Goal: Participate in discussion: Engage in conversation with other users on a specific topic

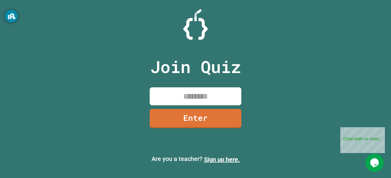
click at [179, 91] on input at bounding box center [196, 97] width 92 height 18
type input "********"
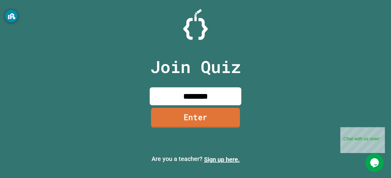
click at [182, 116] on link "Enter" at bounding box center [195, 118] width 89 height 20
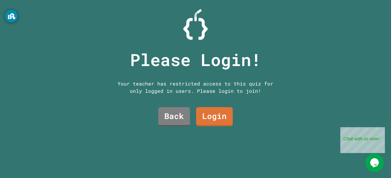
click at [215, 122] on link "Login" at bounding box center [214, 116] width 37 height 19
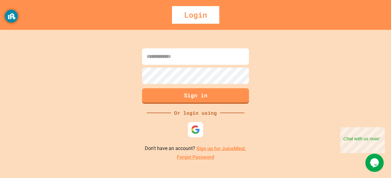
click at [167, 59] on input at bounding box center [195, 57] width 107 height 16
type input "*"
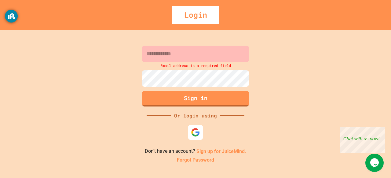
click at [189, 48] on input at bounding box center [195, 54] width 107 height 16
paste input "**********"
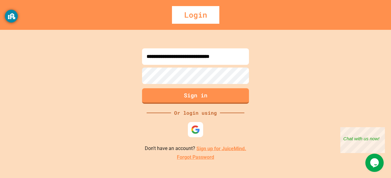
type input "**********"
click at [211, 149] on link "Sign up for JuiceMind." at bounding box center [221, 149] width 50 height 6
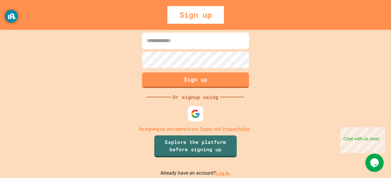
click at [216, 173] on link "Log in." at bounding box center [223, 174] width 15 height 6
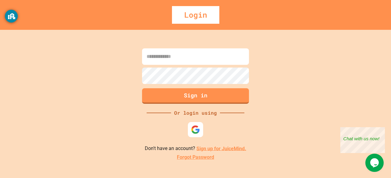
click at [189, 61] on input at bounding box center [195, 57] width 107 height 16
type input "**********"
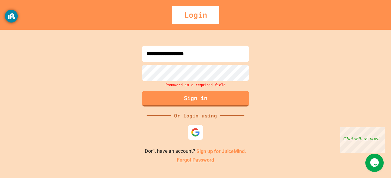
click at [204, 154] on link "Sign up for JuiceMind." at bounding box center [221, 152] width 50 height 6
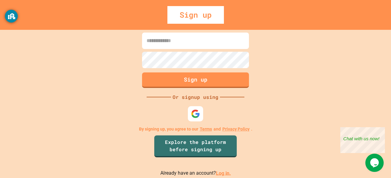
click at [190, 48] on input at bounding box center [195, 41] width 107 height 16
paste input "**********"
type input "**********"
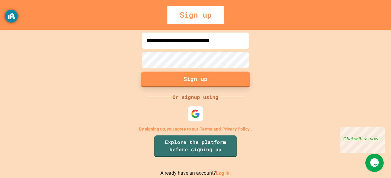
click at [189, 76] on button "Sign up" at bounding box center [195, 80] width 109 height 16
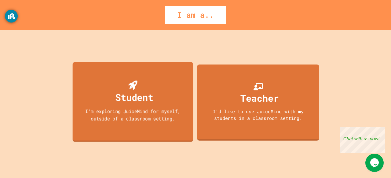
click at [150, 105] on div "Student I'm exploring JuiceMind for myself, outside of a classroom setting." at bounding box center [133, 102] width 121 height 80
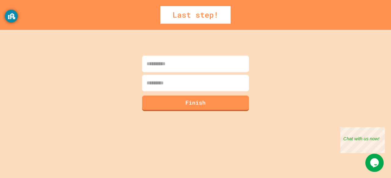
click at [160, 67] on input at bounding box center [195, 64] width 107 height 16
click at [156, 70] on input "*****" at bounding box center [195, 64] width 107 height 16
type input "*****"
click at [164, 88] on input at bounding box center [195, 83] width 107 height 16
type input "*"
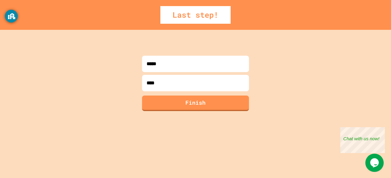
type input "*****"
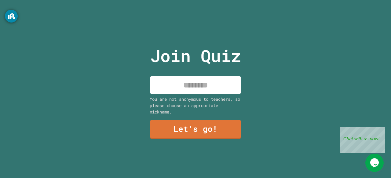
click at [165, 88] on input at bounding box center [196, 85] width 92 height 18
type input "*****"
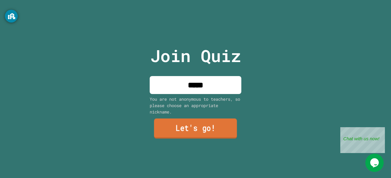
click at [168, 120] on link "Let's go!" at bounding box center [195, 129] width 83 height 20
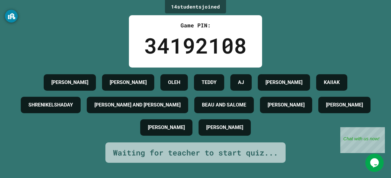
click at [370, 162] on icon "Chat widget" at bounding box center [374, 163] width 9 height 9
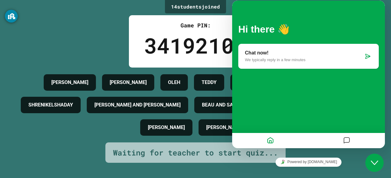
click at [373, 159] on button "Close Chat This icon closes the chat window." at bounding box center [374, 163] width 18 height 18
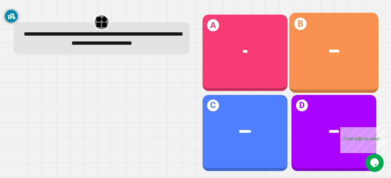
click at [337, 58] on div "******" at bounding box center [333, 51] width 89 height 26
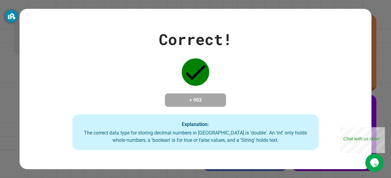
click at [380, 64] on div "Correct! + 903 Explanation: The correct data type for storing decimal numbers i…" at bounding box center [195, 89] width 391 height 178
click at [381, 130] on div "Close" at bounding box center [380, 132] width 8 height 8
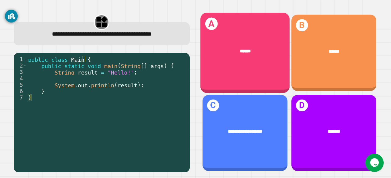
click at [254, 48] on div "******" at bounding box center [245, 51] width 70 height 7
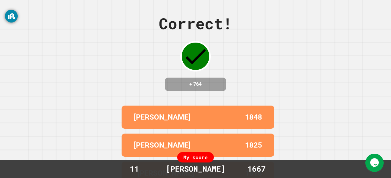
scroll to position [75, 0]
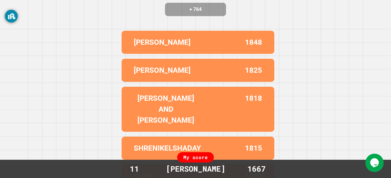
drag, startPoint x: 390, startPoint y: 93, endPoint x: 11, endPoint y: 3, distance: 389.5
drag, startPoint x: 207, startPoint y: 157, endPoint x: 180, endPoint y: 160, distance: 27.3
click at [180, 160] on div "My score" at bounding box center [195, 158] width 37 height 10
click at [294, 131] on div "Correct! + 764 [PERSON_NAME] 1848 [PERSON_NAME] 1825 [PERSON_NAME] AND SANTI 18…" at bounding box center [195, 89] width 391 height 178
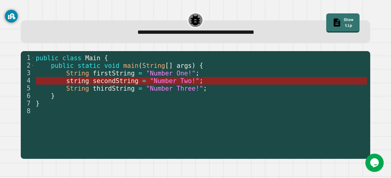
click at [93, 82] on span "secondString" at bounding box center [115, 80] width 45 height 7
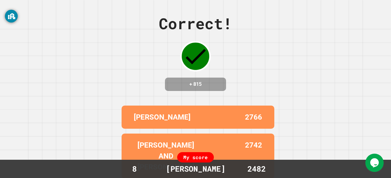
click at [89, 89] on div "Correct! + 815 [PERSON_NAME] 2766 [PERSON_NAME] AND [PERSON_NAME] 2742 SHRENIKE…" at bounding box center [195, 89] width 391 height 178
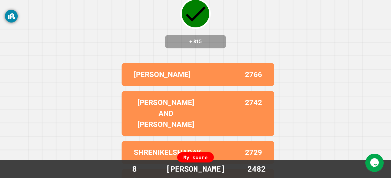
scroll to position [75, 0]
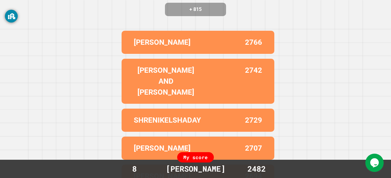
click at [384, 156] on div "Correct! + 815 [PERSON_NAME] 2766 [PERSON_NAME] AND [PERSON_NAME] 2742 SHRENIKE…" at bounding box center [195, 89] width 391 height 178
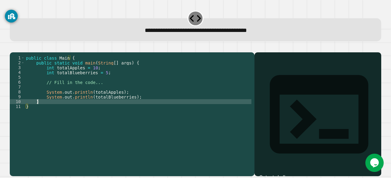
click at [90, 113] on div "public class Main { public static void main ( String [ ] args ) { int totalAppl…" at bounding box center [138, 107] width 226 height 103
click at [13, 48] on icon "button" at bounding box center [13, 48] width 0 height 0
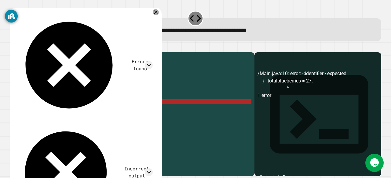
click at [70, 112] on div "public class Main { public static void main ( String [ ] args ) { int totalAppl…" at bounding box center [138, 107] width 226 height 103
click at [68, 112] on div "public class Main { public static void main ( String [ ] args ) { int totalAppl…" at bounding box center [138, 107] width 226 height 103
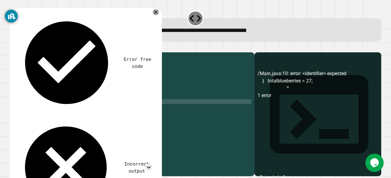
scroll to position [0, 3]
click at [13, 48] on icon "button" at bounding box center [13, 48] width 0 height 0
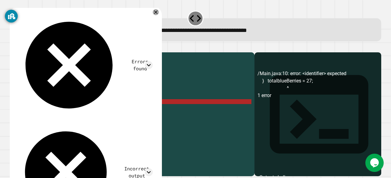
click at [100, 113] on div "public class Main { public static void main ( String [ ] args ) { int totalAppl…" at bounding box center [138, 107] width 226 height 103
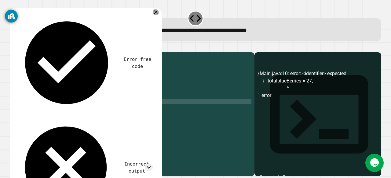
scroll to position [0, 1]
click at [162, 15] on div "Error free code /Main.java:10: error: <identifier> expected } totalblueBerries …" at bounding box center [86, 115] width 152 height 219
click at [159, 13] on icon at bounding box center [155, 12] width 7 height 7
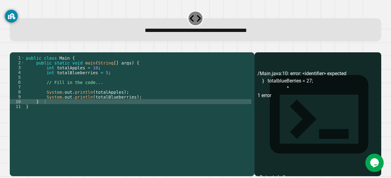
click at [102, 110] on div "public class Main { public static void main ( String [ ] args ) { int totalAppl…" at bounding box center [138, 107] width 226 height 103
click at [13, 48] on icon "button" at bounding box center [13, 48] width 0 height 0
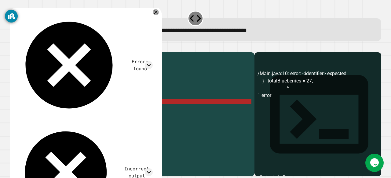
click at [45, 112] on div "public class Main { public static void main ( String [ ] args ) { int totalAppl…" at bounding box center [138, 107] width 226 height 103
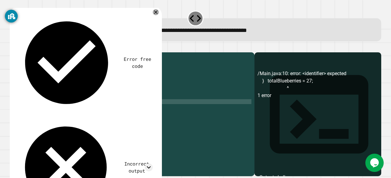
scroll to position [0, 2]
click at [13, 48] on icon "button" at bounding box center [13, 48] width 0 height 0
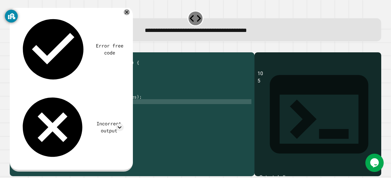
click at [52, 111] on div "public class Main { public static void main ( String [ ] args ) { int totalAppl…" at bounding box center [138, 107] width 226 height 103
type textarea "**********"
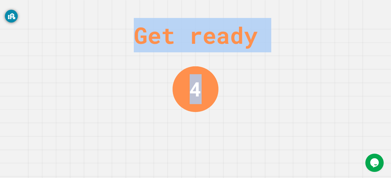
drag, startPoint x: 252, startPoint y: 52, endPoint x: 204, endPoint y: 82, distance: 56.5
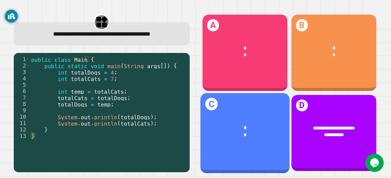
click at [231, 115] on div "* *" at bounding box center [244, 131] width 89 height 33
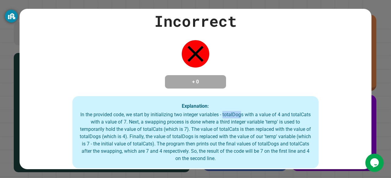
drag, startPoint x: 231, startPoint y: 114, endPoint x: 251, endPoint y: 116, distance: 19.7
click at [251, 116] on div "In the provided code, we start by initializing two integer variables - totalDog…" at bounding box center [195, 136] width 234 height 51
click at [106, 142] on div "In the provided code, we start by initializing two integer variables - totalDog…" at bounding box center [195, 136] width 234 height 51
click at [260, 80] on div "Incorrect + 0 Explanation: In the provided code, we start by initializing two i…" at bounding box center [196, 89] width 352 height 159
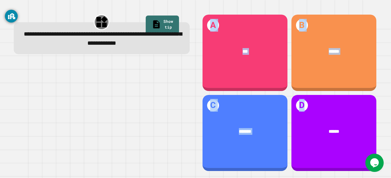
drag, startPoint x: 305, startPoint y: 121, endPoint x: 136, endPoint y: 129, distance: 169.0
click at [136, 129] on div "**********" at bounding box center [195, 93] width 375 height 171
click at [136, 129] on div at bounding box center [102, 117] width 176 height 110
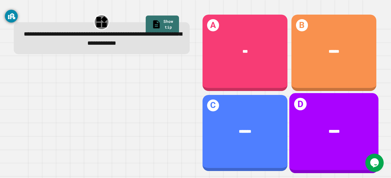
click at [297, 140] on div "D ******" at bounding box center [333, 133] width 89 height 80
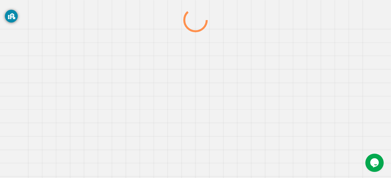
click at [297, 140] on div at bounding box center [195, 93] width 375 height 171
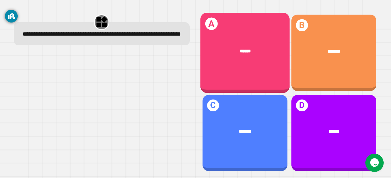
click at [240, 53] on div "******" at bounding box center [244, 51] width 89 height 26
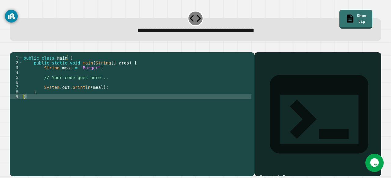
click at [68, 108] on div "public class Main { public static void main ( String [ ] args ) { String meal =…" at bounding box center [136, 107] width 229 height 103
click at [45, 101] on div "public class Main { public static void main ( String [ ] args ) { String meal =…" at bounding box center [136, 107] width 229 height 103
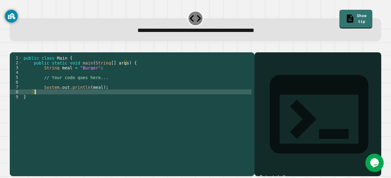
click at [106, 94] on div "public class Main { public static void main ( String [ ] args ) { String meal =…" at bounding box center [136, 107] width 229 height 103
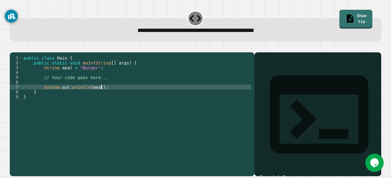
type textarea "**********"
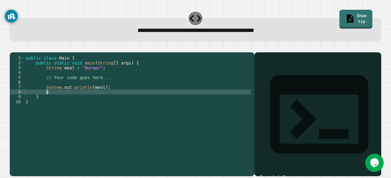
type textarea "*"
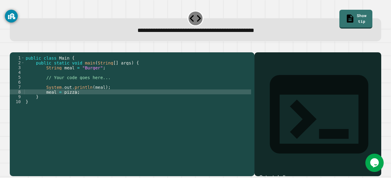
click at [13, 48] on icon "button" at bounding box center [13, 48] width 0 height 0
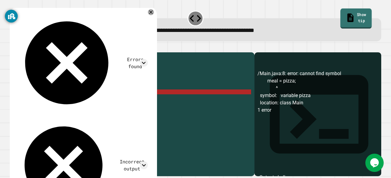
click at [340, 21] on link "Show tip" at bounding box center [355, 18] width 31 height 20
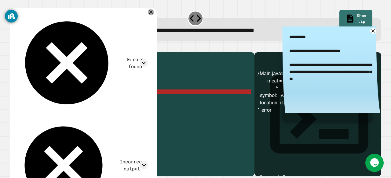
click at [105, 101] on div "public class Main { public static void main ( String [ ] args ) { String meal =…" at bounding box center [137, 107] width 226 height 103
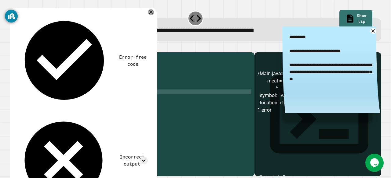
type textarea "*"
click at [370, 31] on icon at bounding box center [373, 31] width 6 height 6
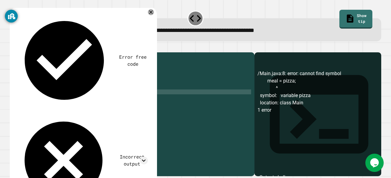
click at [154, 13] on div at bounding box center [151, 12] width 6 height 6
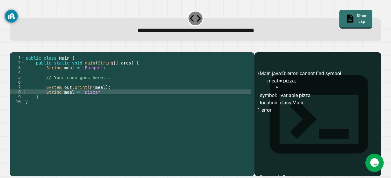
click at [16, 52] on div "You are currently logged in as [EMAIL_ADDRESS][DOMAIN_NAME] Information on this…" at bounding box center [11, 36] width 13 height 62
click at [13, 48] on icon "button" at bounding box center [13, 48] width 0 height 0
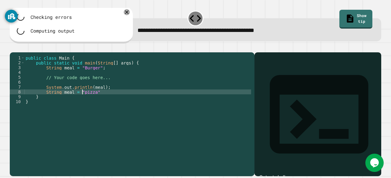
click at [81, 100] on div "public class Main { public static void main ( String [ ] args ) { String meal =…" at bounding box center [137, 107] width 226 height 103
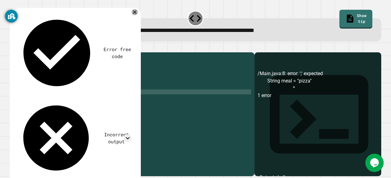
scroll to position [0, 4]
click at [16, 55] on div "You are currently logged in as [EMAIL_ADDRESS][DOMAIN_NAME] Information on this…" at bounding box center [11, 36] width 13 height 62
click at [17, 55] on div "You are currently logged in as [EMAIL_ADDRESS][DOMAIN_NAME] Information on this…" at bounding box center [11, 36] width 13 height 62
click at [17, 53] on div "You are currently logged in as [EMAIL_ADDRESS][DOMAIN_NAME] Information on this…" at bounding box center [11, 36] width 13 height 62
click at [30, 52] on div at bounding box center [195, 48] width 371 height 7
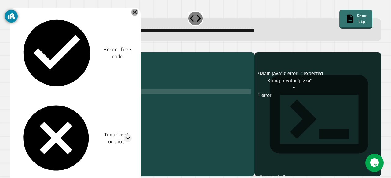
click at [138, 13] on div at bounding box center [134, 12] width 7 height 7
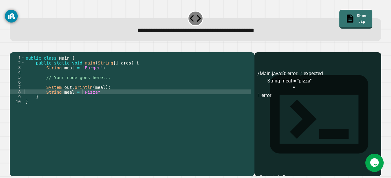
click at [13, 48] on button "button" at bounding box center [13, 48] width 0 height 0
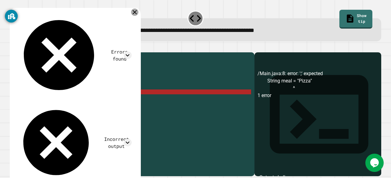
click at [138, 15] on icon at bounding box center [134, 12] width 7 height 7
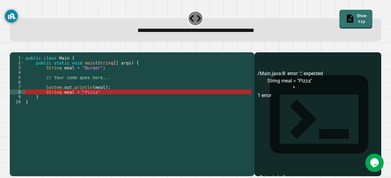
click at [57, 102] on div "public class Main { public static void main ( String [ ] args ) { String meal =…" at bounding box center [137, 107] width 226 height 103
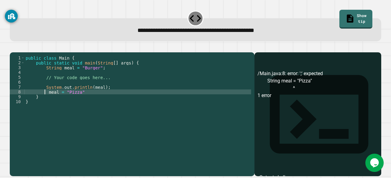
scroll to position [0, 3]
click at [15, 50] on div "You are currently logged in as [EMAIL_ADDRESS][DOMAIN_NAME] Information on this…" at bounding box center [11, 36] width 13 height 62
click at [13, 48] on icon "button" at bounding box center [13, 48] width 0 height 0
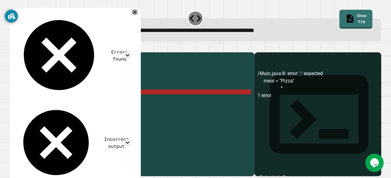
click at [35, 102] on div "public class Main { public static void main ( String [ ] args ) { String meal =…" at bounding box center [137, 107] width 226 height 103
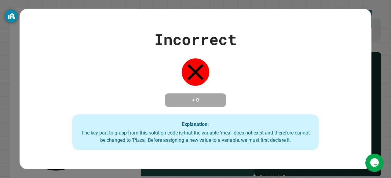
scroll to position [0, 2]
type textarea "**********"
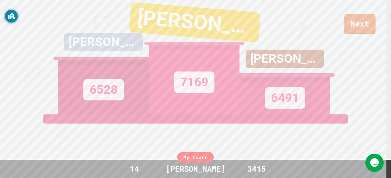
click at [364, 21] on link "Next" at bounding box center [359, 24] width 31 height 20
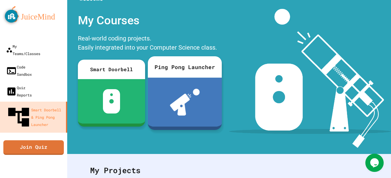
scroll to position [12, 0]
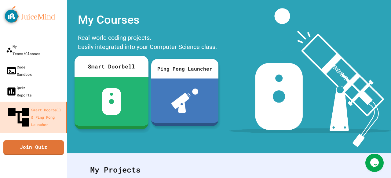
click at [128, 101] on div at bounding box center [111, 101] width 74 height 49
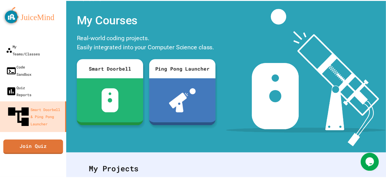
scroll to position [46, 0]
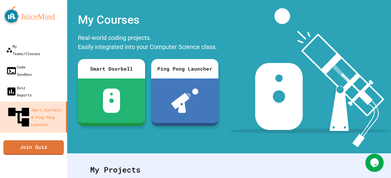
drag, startPoint x: 390, startPoint y: 83, endPoint x: 390, endPoint y: 69, distance: 14.3
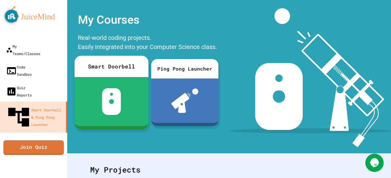
click at [107, 91] on img at bounding box center [111, 101] width 19 height 27
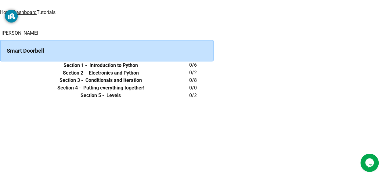
scroll to position [39, 0]
click at [189, 62] on th "Section 1 - Introduction to Python" at bounding box center [100, 66] width 177 height 8
click at [0, 66] on icon "expand row" at bounding box center [0, 66] width 0 height 0
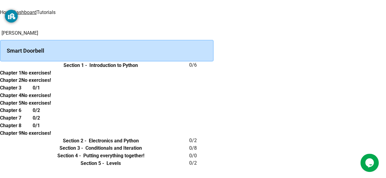
scroll to position [95, 0]
click at [21, 85] on h6 "Chapter 3" at bounding box center [10, 88] width 21 height 7
click at [0, 66] on icon "expand row" at bounding box center [0, 66] width 0 height 0
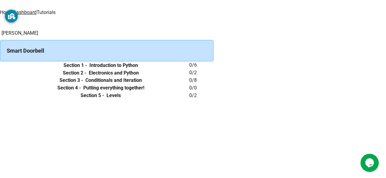
click at [87, 69] on h6 "Section 1 -" at bounding box center [74, 65] width 23 height 7
click at [138, 69] on h6 "Introduction to Python" at bounding box center [113, 65] width 49 height 7
click at [114, 49] on div "Smart Doorbell" at bounding box center [107, 51] width 214 height 22
click at [0, 66] on icon "expand row" at bounding box center [0, 66] width 0 height 0
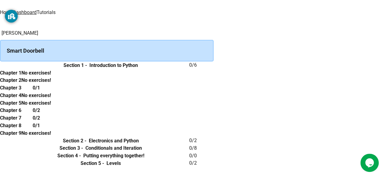
click at [21, 77] on h6 "Chapter 1" at bounding box center [10, 73] width 21 height 7
click at [51, 77] on h6 "No exercises!" at bounding box center [36, 73] width 30 height 7
click at [37, 9] on link "Dashboard" at bounding box center [25, 12] width 24 height 6
click at [382, 65] on div "[PERSON_NAME] Smart Doorbell Section 1 - Introduction to Python 0 / 6 Chapter 1…" at bounding box center [193, 99] width 386 height 138
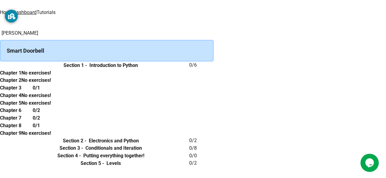
click at [170, 160] on th "Section 5 - Levels" at bounding box center [100, 164] width 177 height 8
click at [0, 141] on button "expand row" at bounding box center [0, 141] width 0 height 0
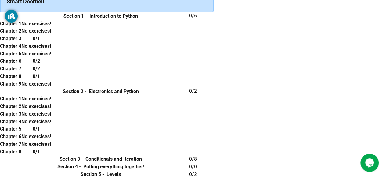
click at [0, 92] on icon "expand row" at bounding box center [0, 92] width 0 height 0
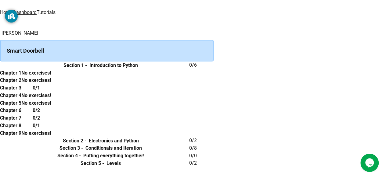
click at [0, 149] on icon "expand row" at bounding box center [0, 149] width 0 height 0
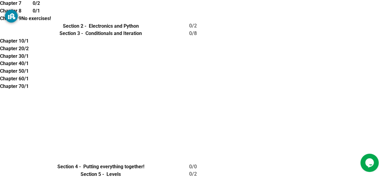
click at [0, 34] on icon "expand row" at bounding box center [0, 34] width 0 height 0
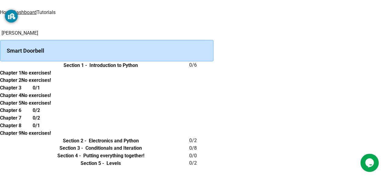
click at [12, 152] on td "collapsible table" at bounding box center [6, 156] width 12 height 8
click at [5, 159] on icon "expand row" at bounding box center [4, 160] width 4 height 2
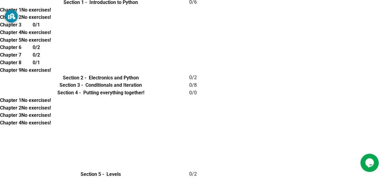
click at [0, 93] on icon "expand row" at bounding box center [0, 93] width 0 height 0
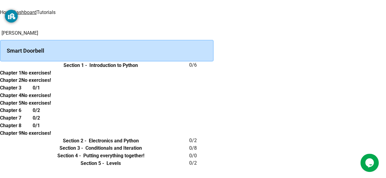
click at [5, 167] on icon "expand row" at bounding box center [4, 168] width 4 height 2
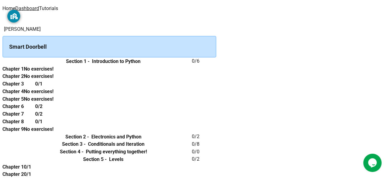
scroll to position [0, 0]
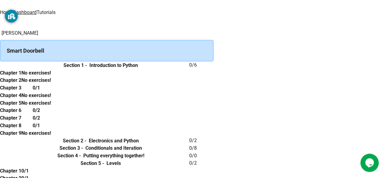
click at [46, 17] on div "Home Dashboard Tutorials" at bounding box center [193, 11] width 386 height 23
click at [13, 9] on link "Home" at bounding box center [6, 12] width 13 height 6
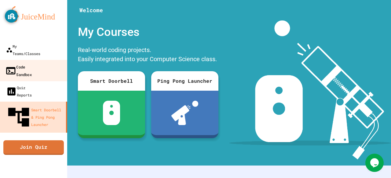
click at [24, 64] on link "Code Sandbox" at bounding box center [33, 70] width 69 height 21
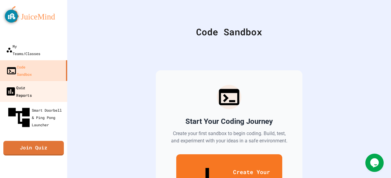
click at [47, 81] on link "Quiz Reports" at bounding box center [33, 91] width 69 height 21
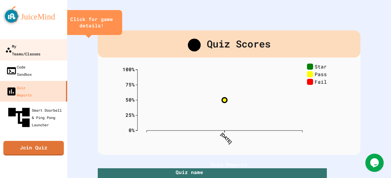
click at [34, 45] on div "My Teams/Classes" at bounding box center [22, 49] width 35 height 15
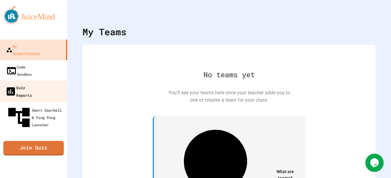
click at [50, 81] on link "Quiz Reports" at bounding box center [33, 91] width 69 height 21
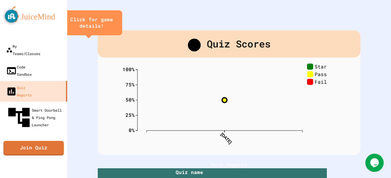
click at [32, 141] on link "Join Quiz" at bounding box center [33, 148] width 60 height 15
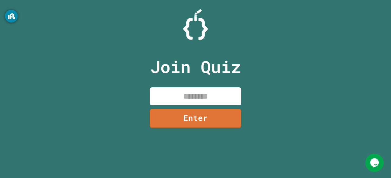
click at [200, 91] on input at bounding box center [196, 97] width 92 height 18
type input "********"
click at [187, 114] on link "Enter" at bounding box center [195, 119] width 92 height 20
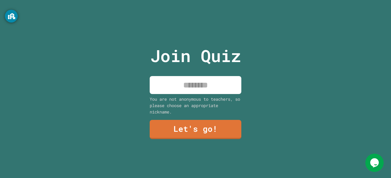
click at [185, 87] on input at bounding box center [196, 85] width 92 height 18
type input "*****"
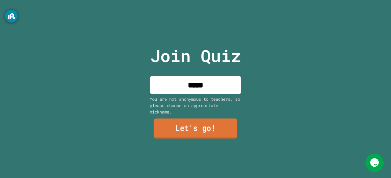
click at [184, 125] on link "Let's go!" at bounding box center [195, 129] width 84 height 20
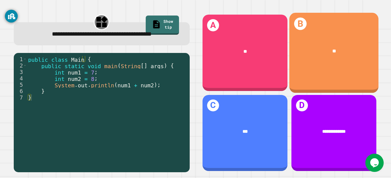
click at [309, 32] on div "B **" at bounding box center [333, 53] width 89 height 80
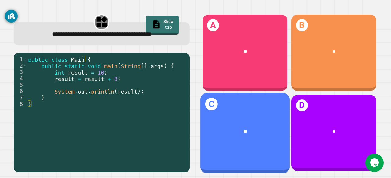
click at [229, 129] on div "**" at bounding box center [244, 132] width 89 height 26
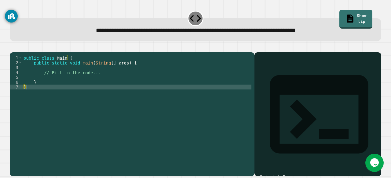
click at [119, 87] on div "public class Main { public static void main ( String [ ] args ) { // Fill in th…" at bounding box center [136, 107] width 229 height 103
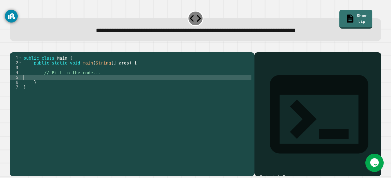
click at [112, 88] on div "public class Main { public static void main ( String [ ] args ) { // Fill in th…" at bounding box center [136, 107] width 229 height 103
type textarea "*"
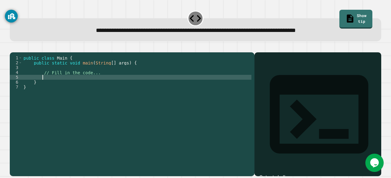
scroll to position [0, 1]
type textarea "*"
click at [46, 78] on div "public class Main { public static void main ( String [ ] args ) { // Fill in th…" at bounding box center [136, 107] width 229 height 103
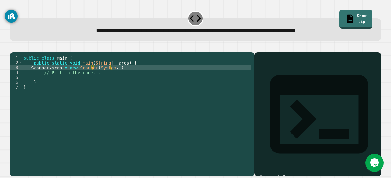
scroll to position [0, 6]
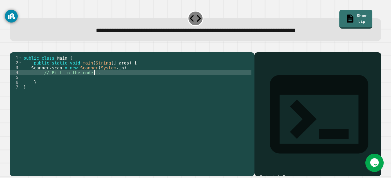
click at [121, 80] on div "public class Main { public static void main ( String [ ] args ) { Scanner . sca…" at bounding box center [136, 107] width 229 height 103
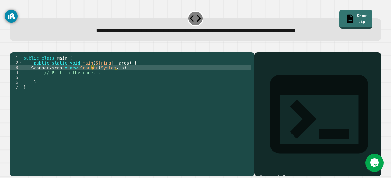
click at [121, 79] on div "public class Main { public static void main ( String [ ] args ) { Scanner . sca…" at bounding box center [136, 107] width 229 height 103
click at [49, 77] on div "public class Main { public static void main ( String [ ] args ) { Scanner . sca…" at bounding box center [136, 107] width 229 height 103
type textarea "**********"
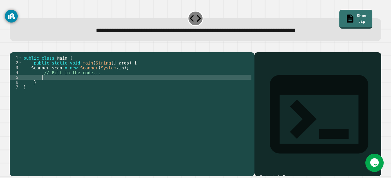
click at [63, 86] on div "public class Main { public static void main ( String [ ] args ) { Scanner scan …" at bounding box center [136, 107] width 229 height 103
click at [351, 16] on link "Show tip" at bounding box center [355, 19] width 33 height 19
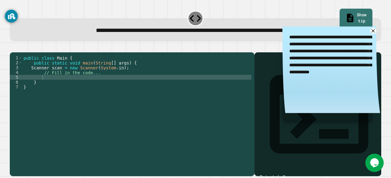
click at [346, 15] on link "Show tip" at bounding box center [355, 19] width 33 height 20
click at [340, 13] on link "Show tip" at bounding box center [355, 19] width 33 height 20
click at [371, 31] on icon at bounding box center [373, 31] width 4 height 4
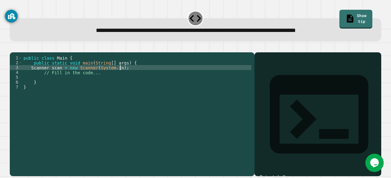
click at [121, 76] on div "public class Main { public static void main ( String [ ] args ) { Scanner scan …" at bounding box center [136, 107] width 229 height 103
type textarea "**********"
click at [52, 89] on div "public class Main { public static void main ( String [ ] args ) { Scanner scan …" at bounding box center [136, 107] width 229 height 103
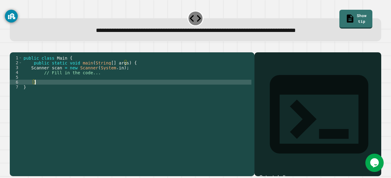
click at [56, 84] on div "public class Main { public static void main ( String [ ] args ) { Scanner scan …" at bounding box center [136, 107] width 229 height 103
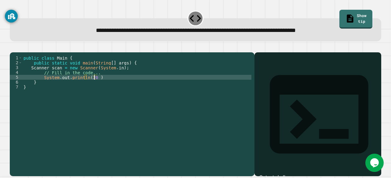
scroll to position [0, 5]
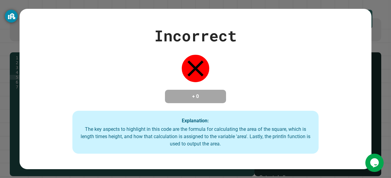
type textarea "**********"
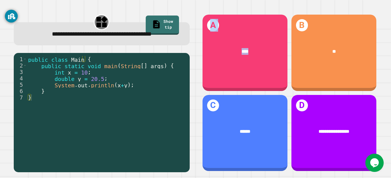
drag, startPoint x: 253, startPoint y: 56, endPoint x: 186, endPoint y: 121, distance: 93.2
click at [186, 121] on div "**********" at bounding box center [195, 93] width 375 height 171
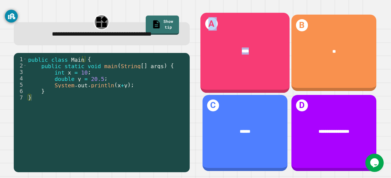
click at [264, 65] on div "A ****" at bounding box center [244, 53] width 89 height 80
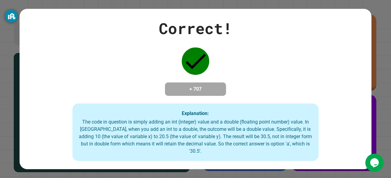
click at [256, 77] on div "Correct! + 707 Explanation: The code in question is simply adding an int (integ…" at bounding box center [196, 89] width 352 height 145
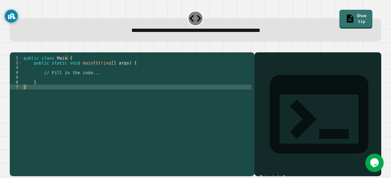
click at [74, 89] on div "public class Main { public static void main ( String [ ] args ) { // Fill in th…" at bounding box center [136, 107] width 229 height 103
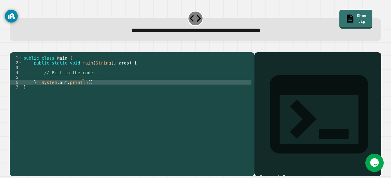
scroll to position [0, 4]
click at [344, 15] on icon at bounding box center [349, 18] width 10 height 10
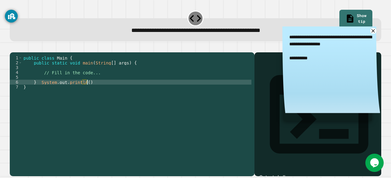
click at [86, 90] on div "public class Main { public static void main ( String [ ] args ) { // Fill in th…" at bounding box center [136, 107] width 229 height 103
click at [83, 92] on div "public class Main { public static void main ( String [ ] args ) { // Fill in th…" at bounding box center [136, 107] width 229 height 103
click at [370, 31] on icon at bounding box center [373, 30] width 7 height 7
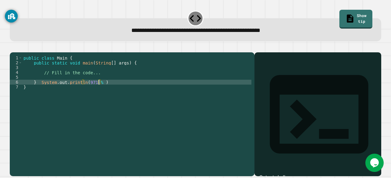
click at [98, 90] on div "public class Main { public static void main ( String [ ] args ) { // Fill in th…" at bounding box center [136, 107] width 229 height 103
click at [14, 47] on div "You are currently logged in as [EMAIL_ADDRESS][DOMAIN_NAME] Information on this…" at bounding box center [11, 36] width 13 height 62
drag, startPoint x: 14, startPoint y: 47, endPoint x: 117, endPoint y: 111, distance: 121.4
click at [117, 111] on body "**********" at bounding box center [195, 89] width 391 height 178
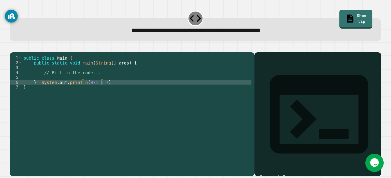
click at [104, 88] on div "public class Main { public static void main ( String [ ] args ) { // Fill in th…" at bounding box center [136, 107] width 229 height 103
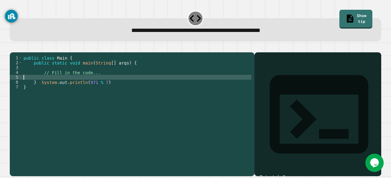
click at [105, 90] on div "public class Main { public static void main ( String [ ] args ) { // Fill in th…" at bounding box center [136, 107] width 229 height 103
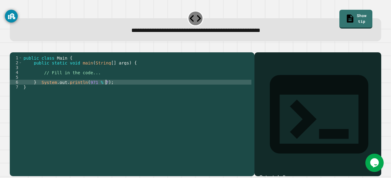
scroll to position [0, 5]
click at [17, 50] on div "You are currently logged in as [EMAIL_ADDRESS][DOMAIN_NAME] Information on this…" at bounding box center [11, 36] width 13 height 62
click at [13, 48] on icon "button" at bounding box center [13, 48] width 0 height 0
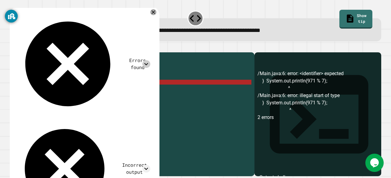
click at [150, 60] on icon at bounding box center [146, 64] width 8 height 8
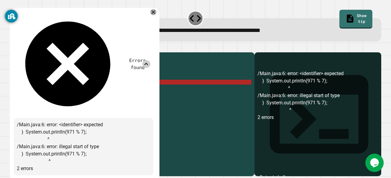
click at [150, 60] on icon at bounding box center [146, 64] width 8 height 8
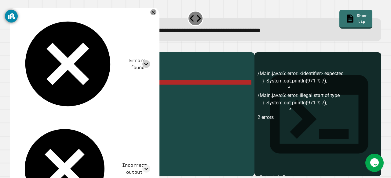
click at [81, 94] on div "public class Main { public static void main ( String [ ] args ) { // Fill in th…" at bounding box center [136, 107] width 229 height 103
click at [81, 92] on div "public class Main { public static void main ( String [ ] args ) { // Fill in th…" at bounding box center [136, 107] width 229 height 103
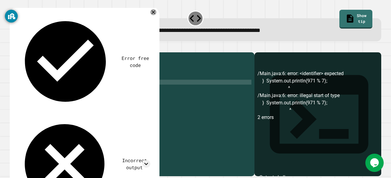
click at [18, 50] on icon "button" at bounding box center [16, 51] width 3 height 4
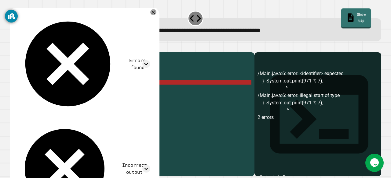
click at [344, 20] on link "Show tip" at bounding box center [356, 18] width 30 height 20
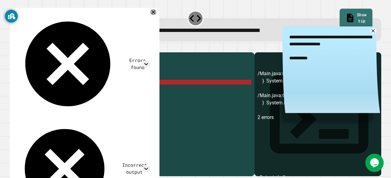
click at [344, 20] on link "Show tip" at bounding box center [355, 19] width 33 height 20
click at [106, 92] on div "public class Main { public static void main ( String [ ] args ) { // Fill in th…" at bounding box center [136, 107] width 229 height 103
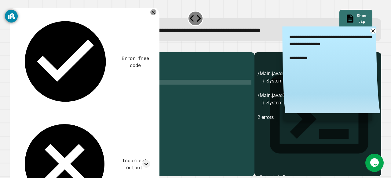
scroll to position [0, 5]
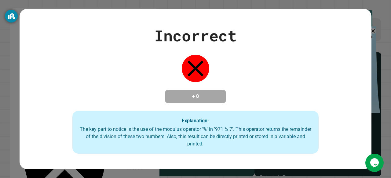
type textarea "**********"
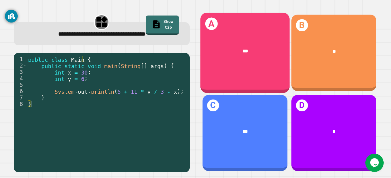
click at [265, 56] on div "***" at bounding box center [244, 51] width 89 height 26
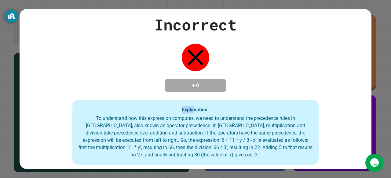
drag, startPoint x: 224, startPoint y: 90, endPoint x: 190, endPoint y: 108, distance: 37.7
click at [190, 108] on div "Incorrect + 0 Explanation: To understand how this expression computes, we need …" at bounding box center [196, 89] width 352 height 152
click at [130, 44] on div "Incorrect + 0 Explanation: To understand how this expression computes, we need …" at bounding box center [196, 89] width 352 height 152
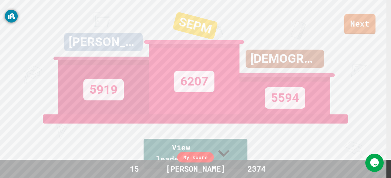
click at [370, 30] on link "Next" at bounding box center [359, 24] width 31 height 20
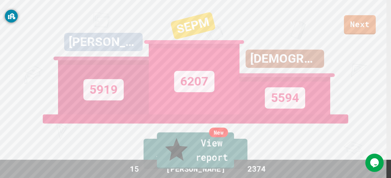
click at [213, 161] on link "New View report" at bounding box center [195, 151] width 77 height 37
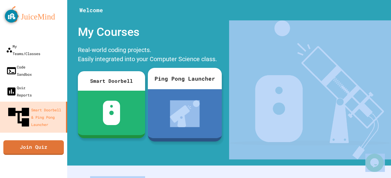
drag, startPoint x: 197, startPoint y: 134, endPoint x: 200, endPoint y: 106, distance: 28.6
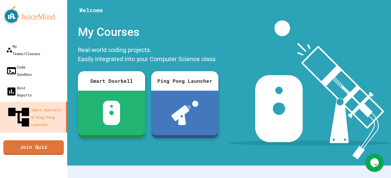
click at [92, 54] on div "Real-world coding projects. Easily integrated into your Computer Science class." at bounding box center [148, 55] width 146 height 23
click at [52, 140] on link "Join Quiz" at bounding box center [33, 147] width 60 height 15
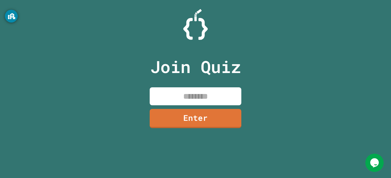
click at [163, 96] on input at bounding box center [196, 97] width 92 height 18
